Goal: Task Accomplishment & Management: Manage account settings

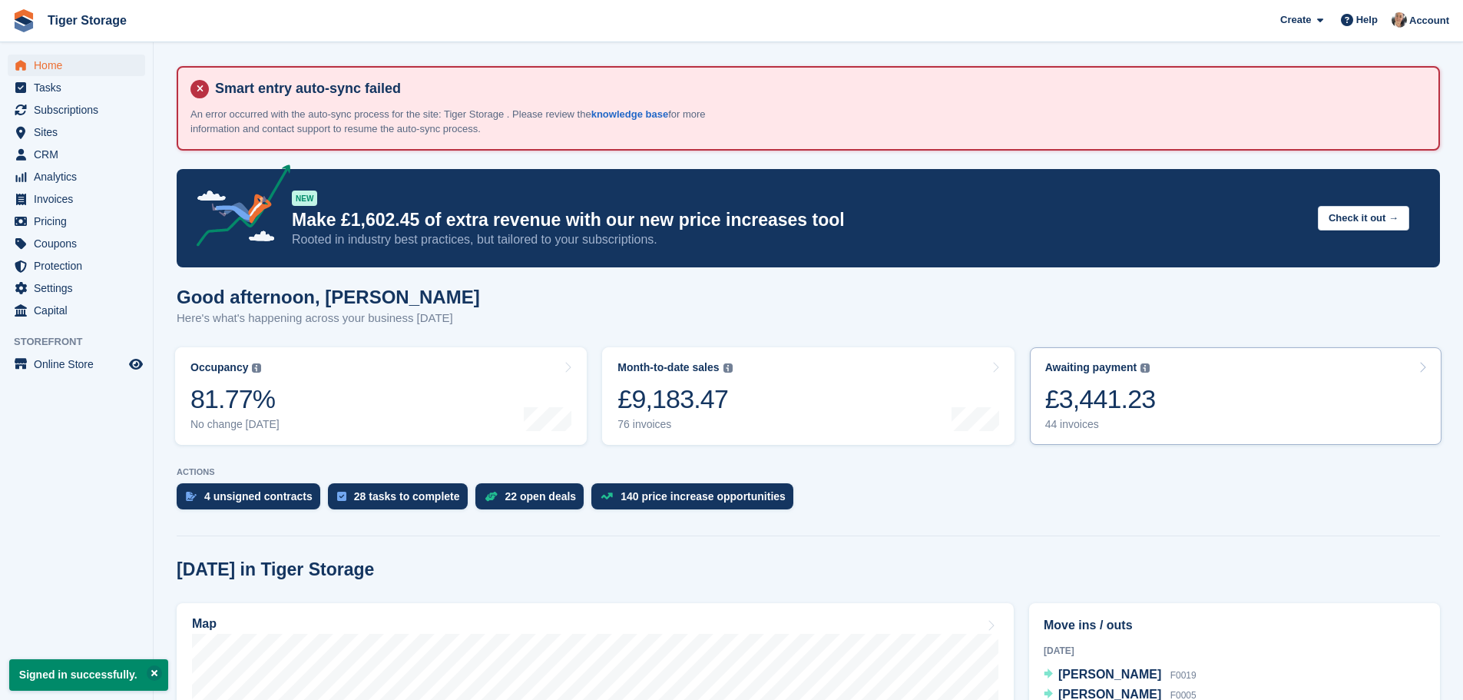
click at [1125, 406] on div "£3,441.23" at bounding box center [1100, 398] width 111 height 31
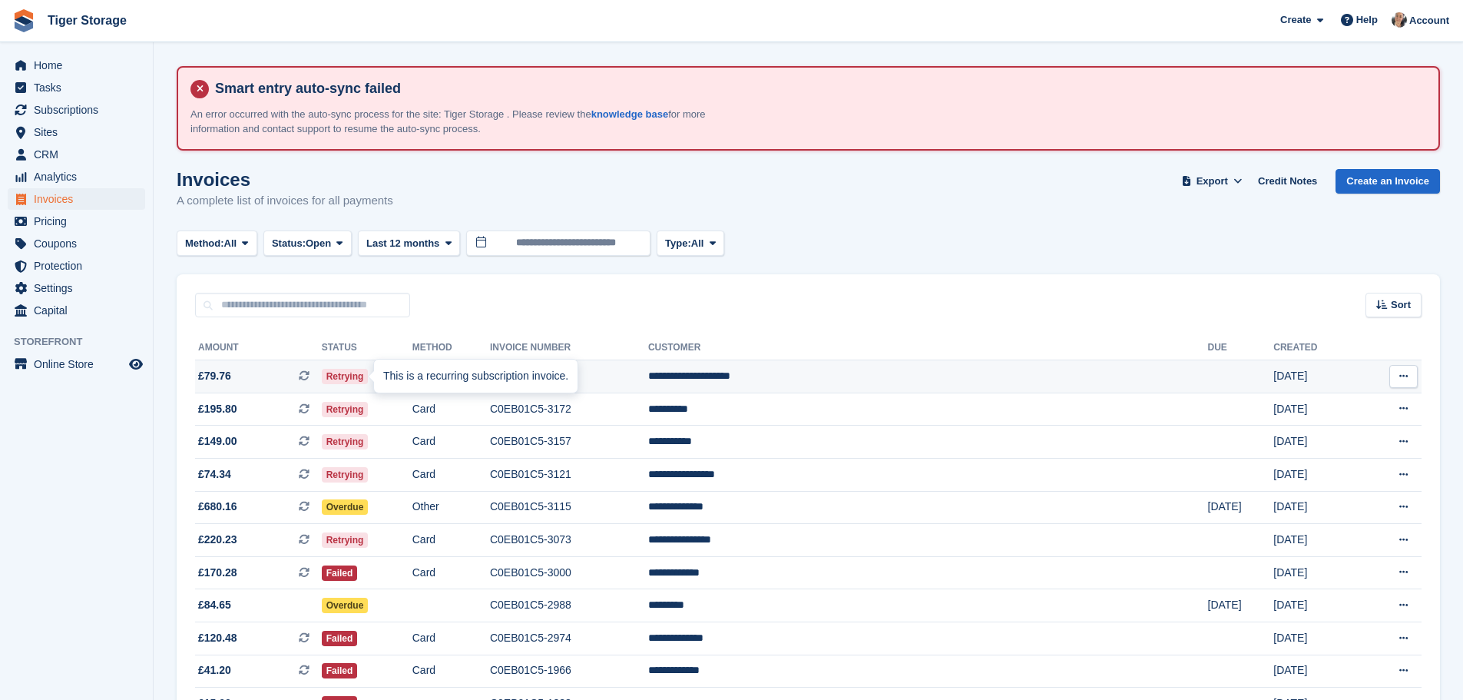
click at [310, 375] on icon at bounding box center [304, 375] width 11 height 11
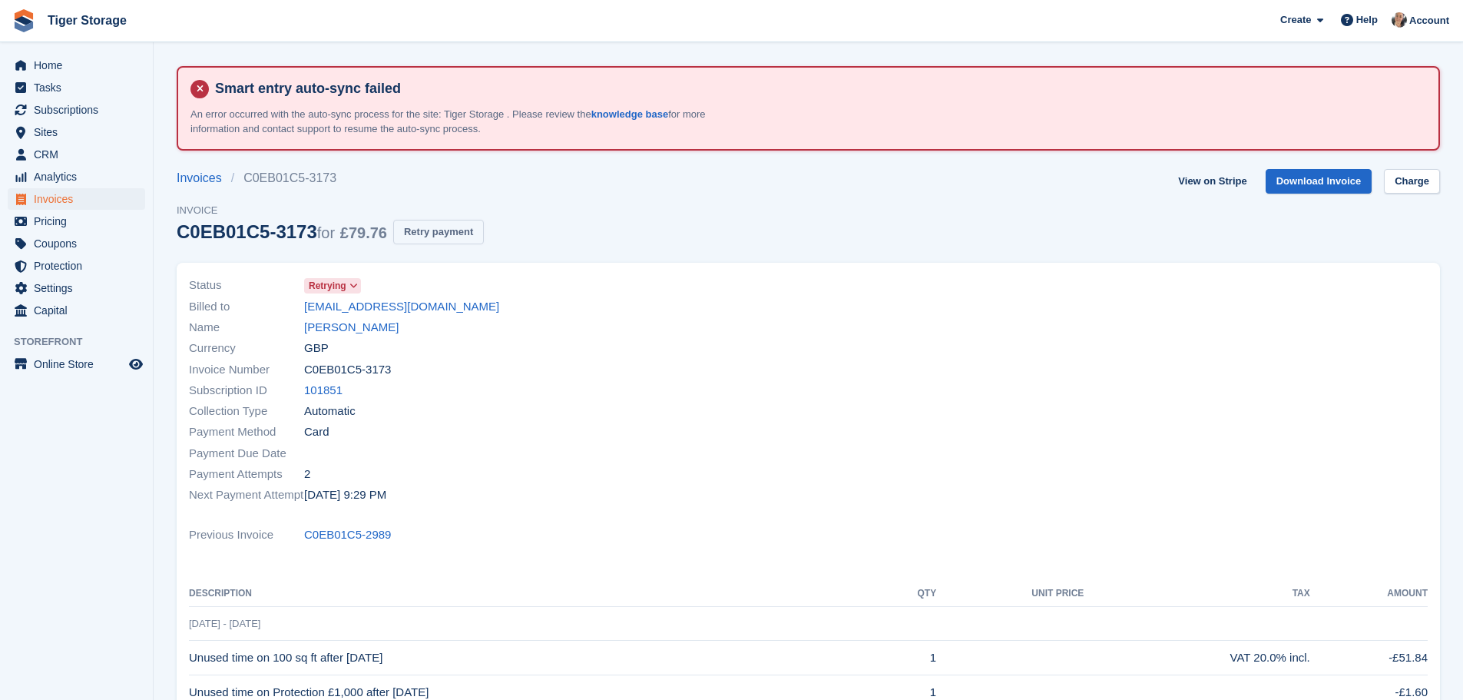
click at [412, 238] on button "Retry payment" at bounding box center [438, 232] width 91 height 25
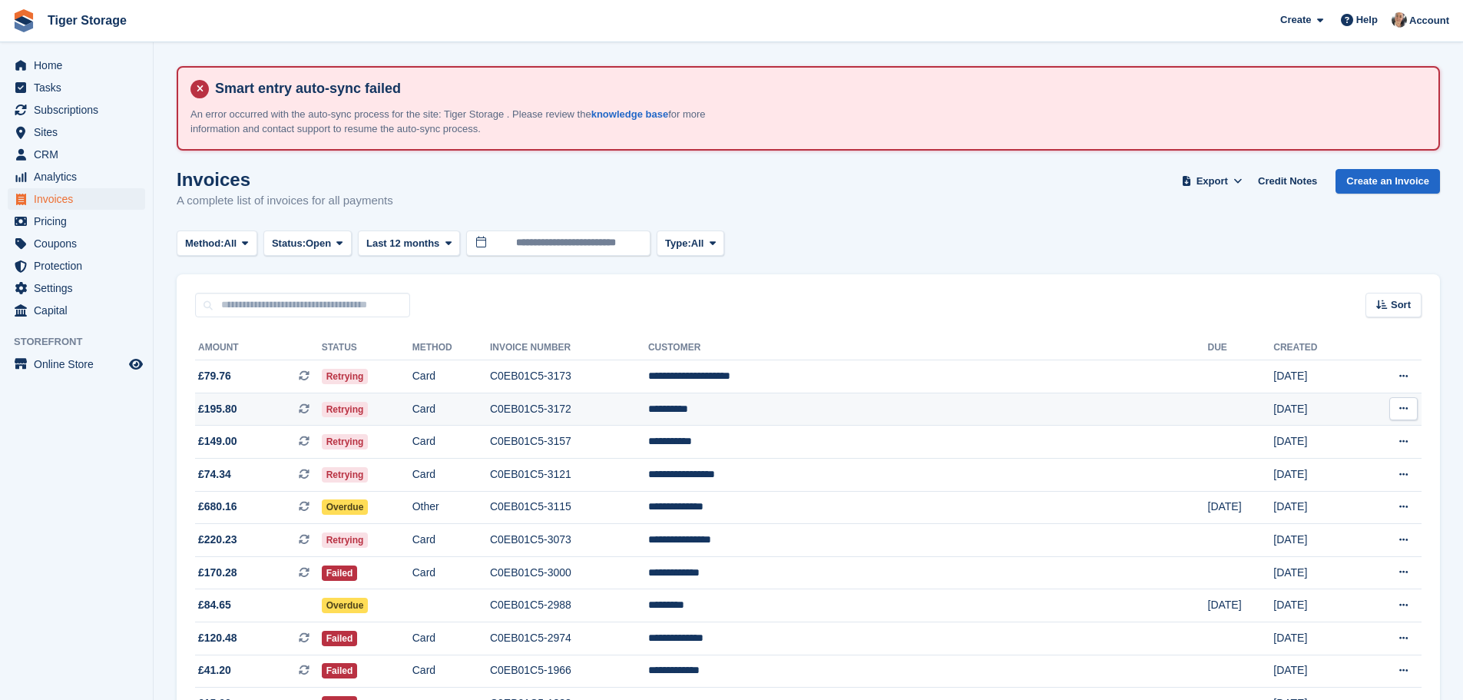
click at [310, 409] on icon at bounding box center [304, 408] width 11 height 11
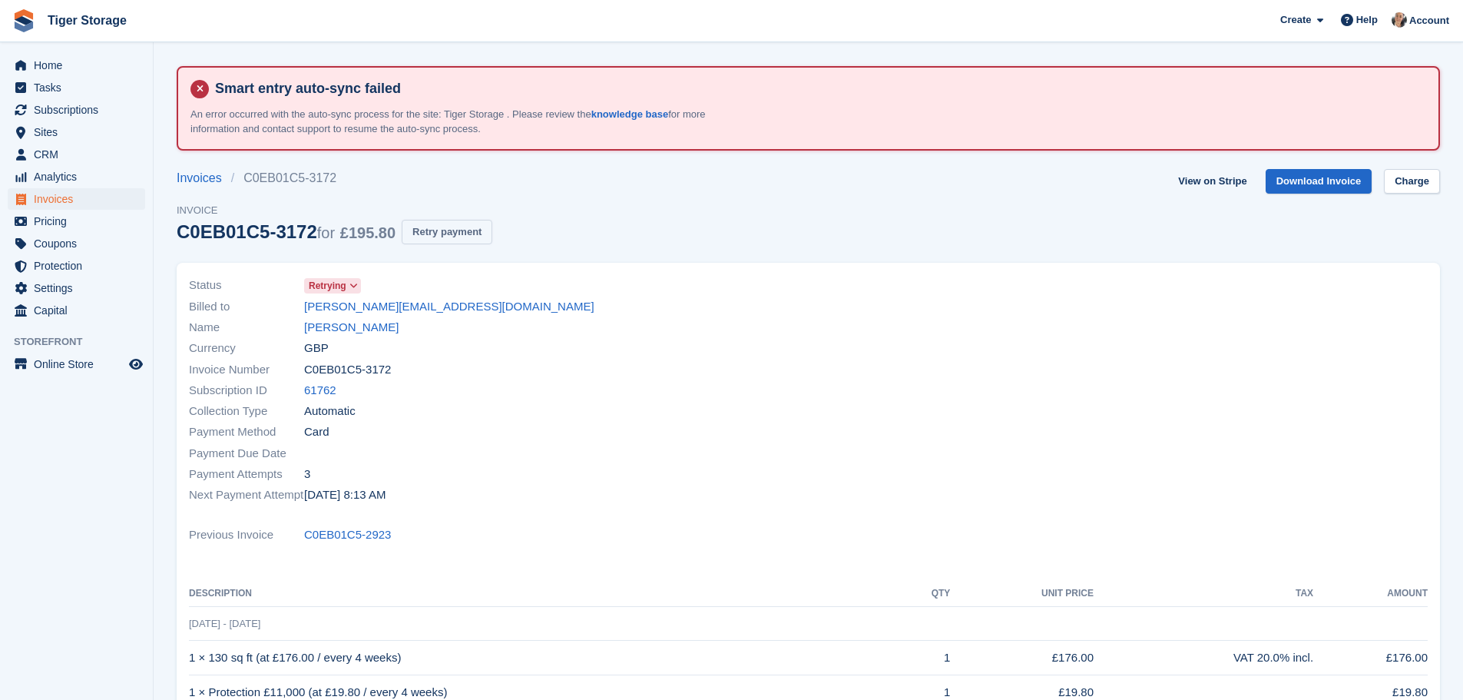
click at [459, 226] on button "Retry payment" at bounding box center [447, 232] width 91 height 25
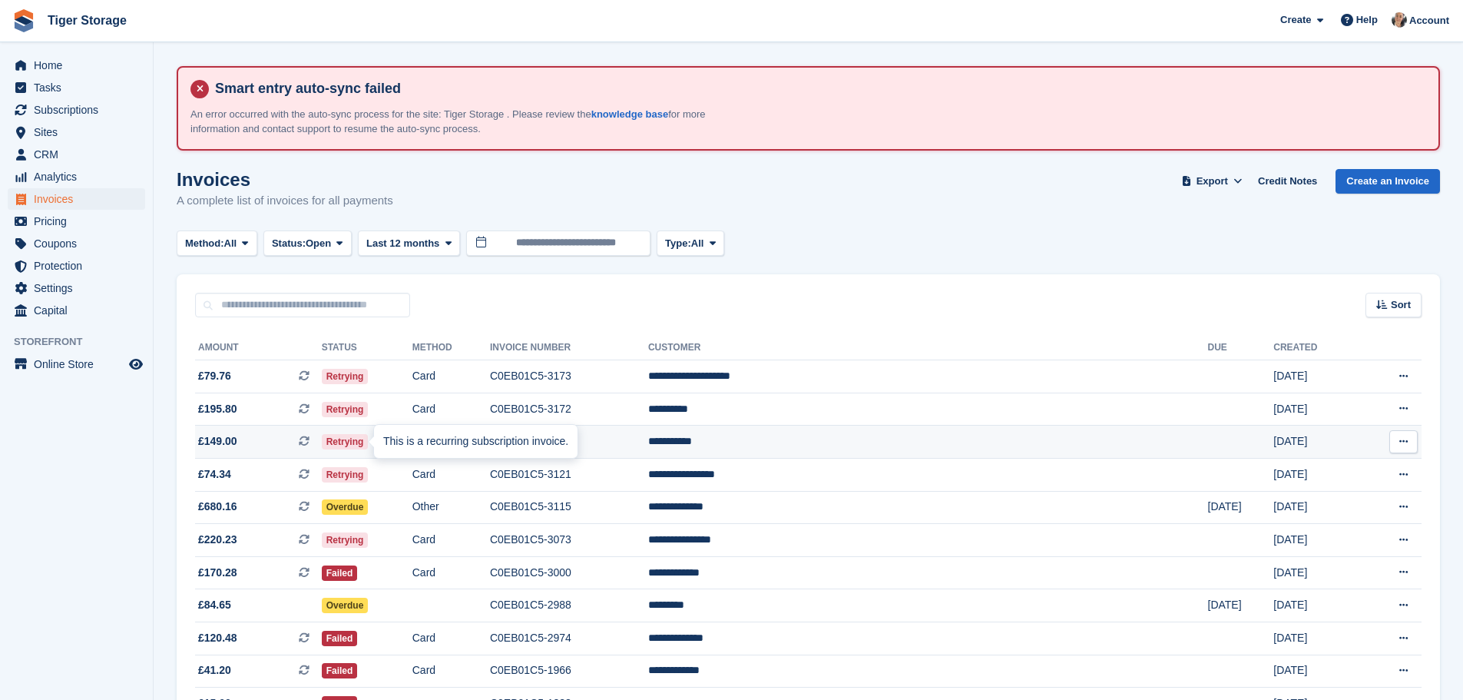
click at [310, 440] on icon at bounding box center [304, 441] width 11 height 11
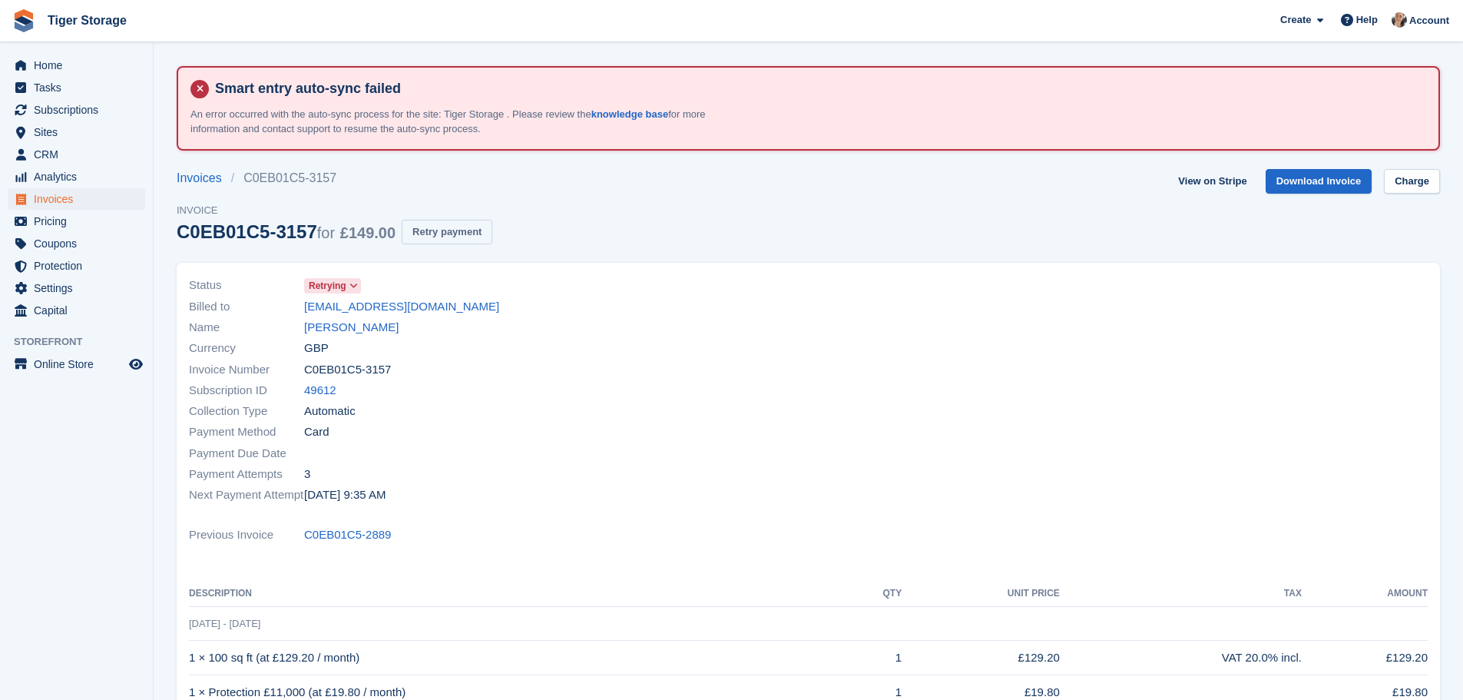
click at [438, 235] on button "Retry payment" at bounding box center [447, 232] width 91 height 25
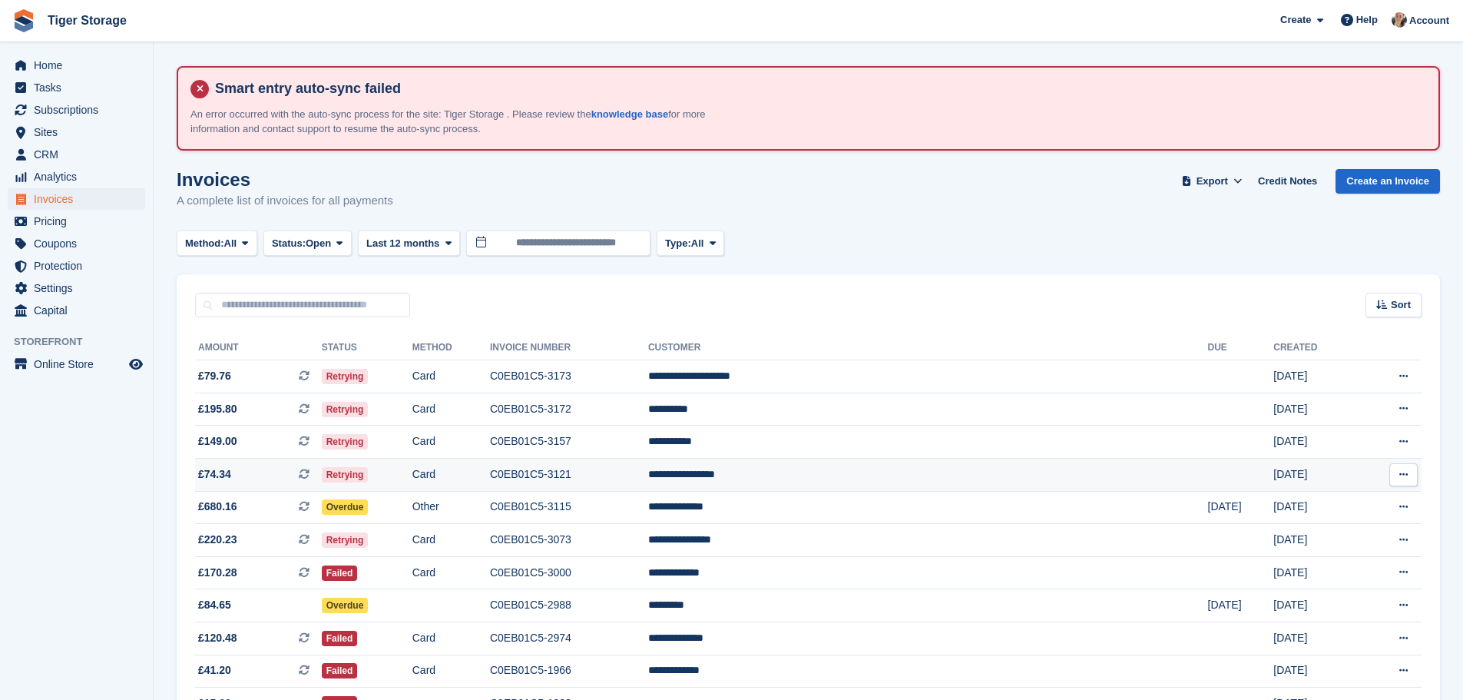
click at [310, 475] on icon at bounding box center [304, 474] width 11 height 11
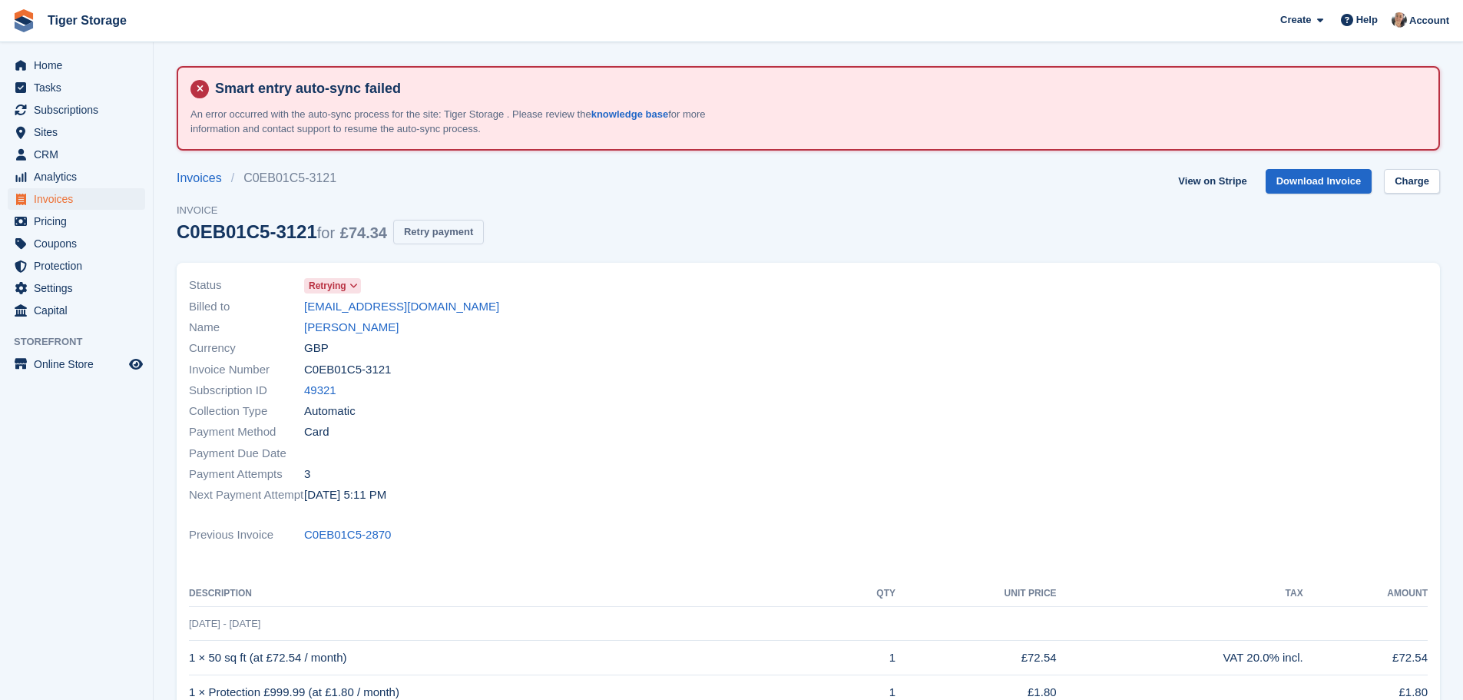
click at [443, 235] on button "Retry payment" at bounding box center [438, 232] width 91 height 25
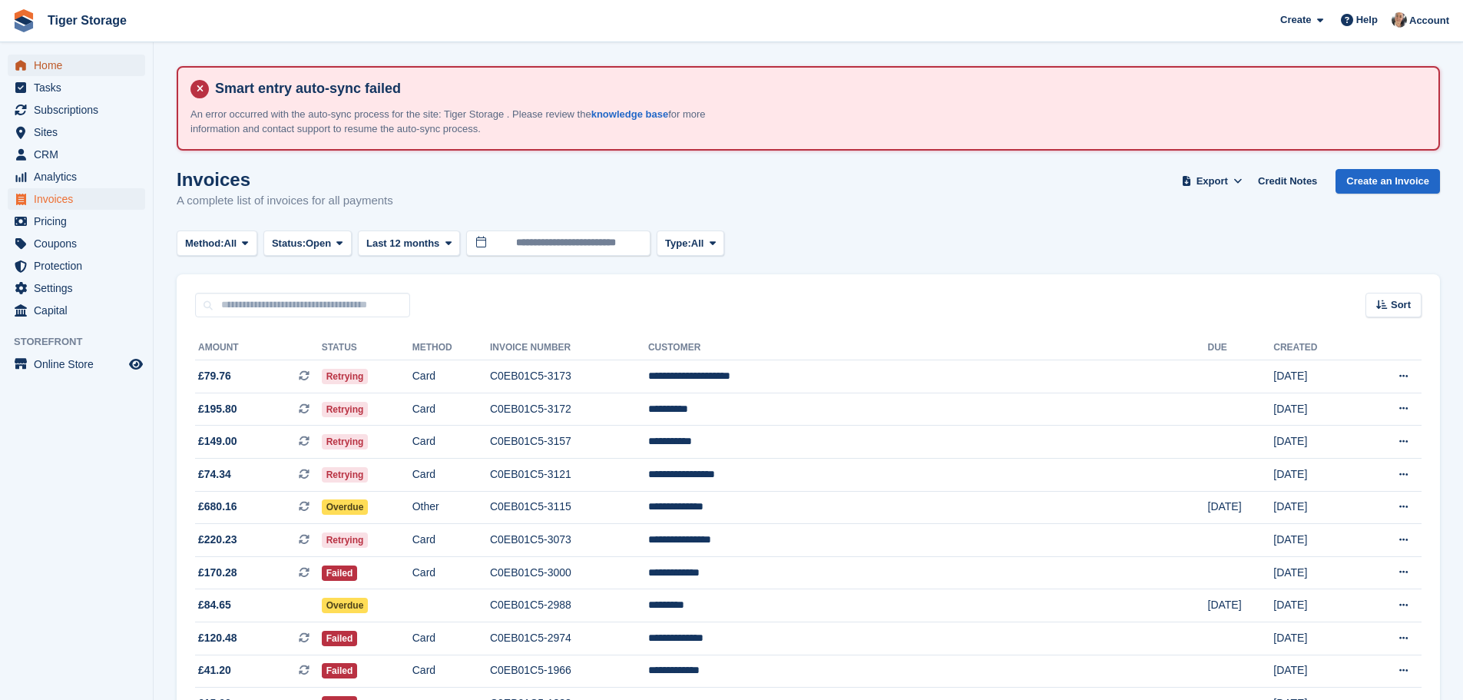
click at [39, 72] on span "Home" at bounding box center [80, 66] width 92 height 22
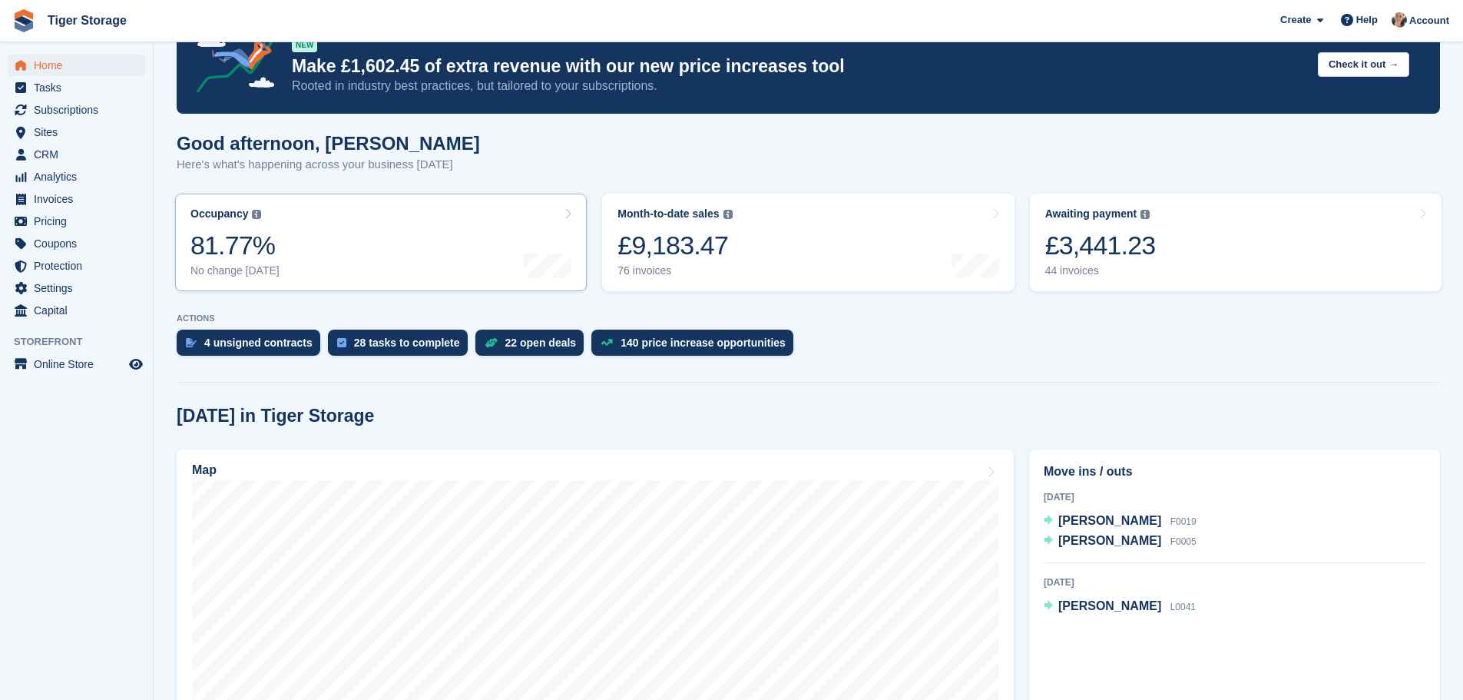
scroll to position [230, 0]
